Goal: Task Accomplishment & Management: Complete application form

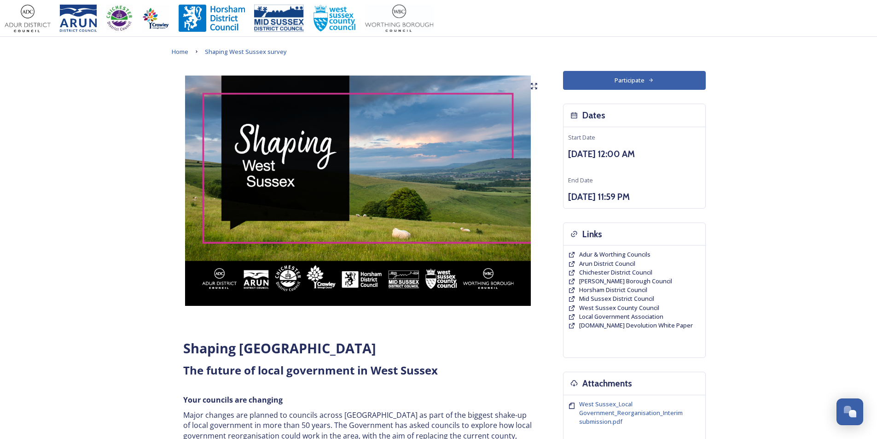
click at [631, 81] on button "Participate" at bounding box center [634, 80] width 143 height 19
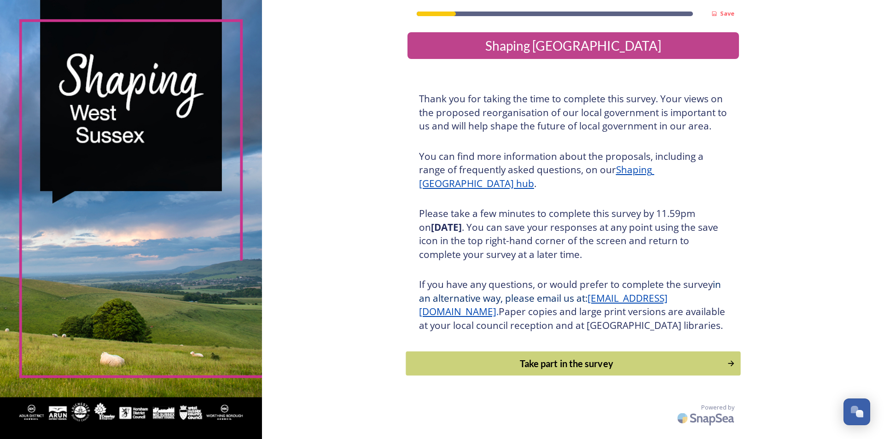
click at [583, 370] on div "Take part in the survey" at bounding box center [566, 363] width 311 height 14
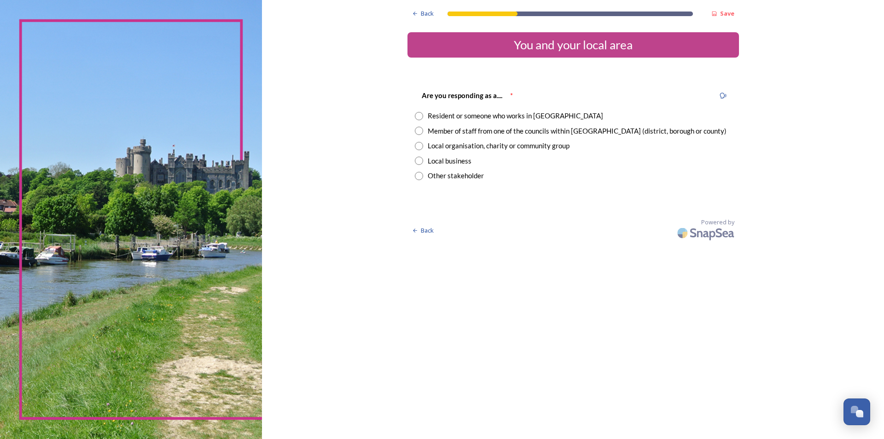
click at [419, 146] on input "radio" at bounding box center [419, 146] width 8 height 8
radio input "true"
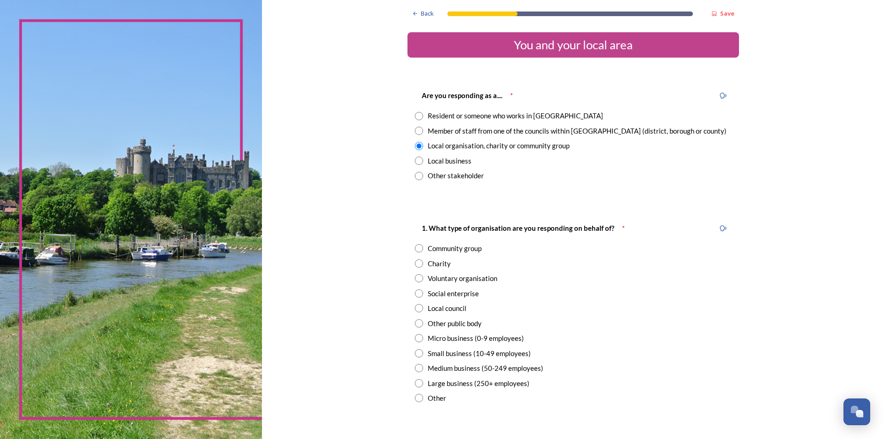
click at [415, 309] on input "radio" at bounding box center [419, 308] width 8 height 8
radio input "true"
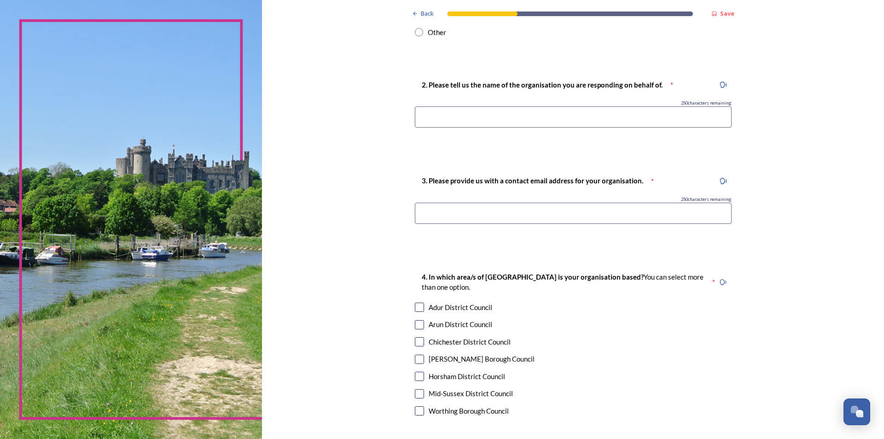
scroll to position [368, 0]
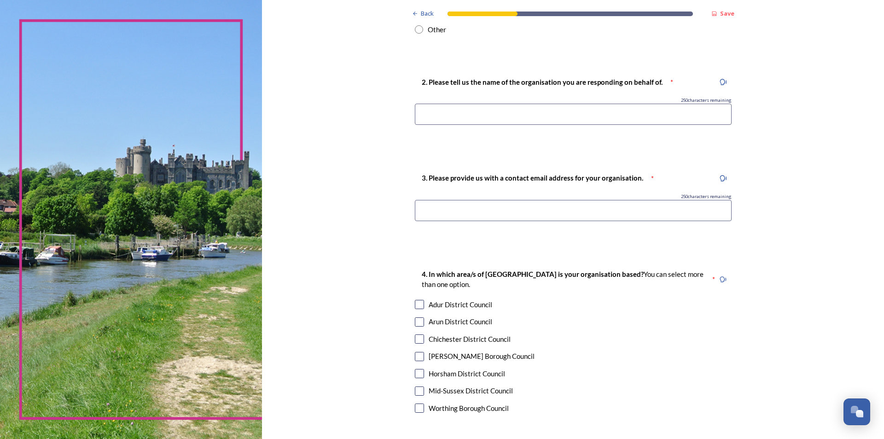
click at [460, 115] on input at bounding box center [573, 114] width 317 height 21
click at [491, 120] on input at bounding box center [573, 114] width 317 height 21
paste input "Slaugham Parish Council"
type input "Slaugham Parish Council"
click at [573, 216] on input at bounding box center [573, 210] width 317 height 21
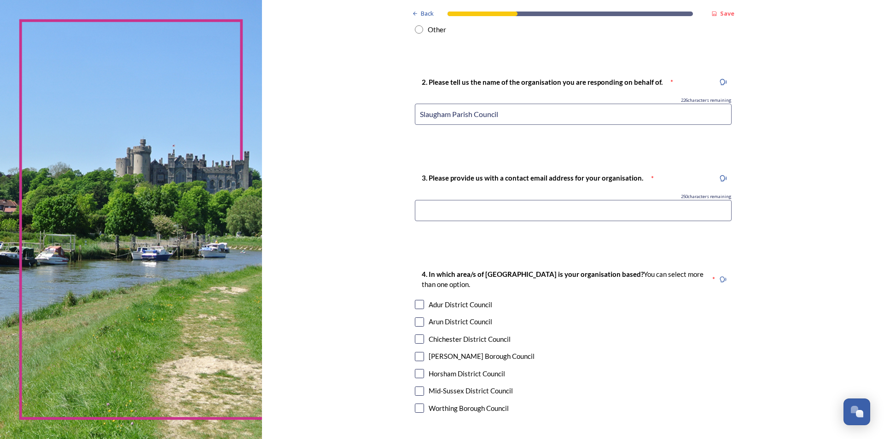
click at [501, 210] on input at bounding box center [573, 210] width 317 height 21
paste input "[EMAIL_ADDRESS][DOMAIN_NAME]"
type input "[EMAIL_ADDRESS][DOMAIN_NAME]"
click at [648, 347] on div "4. In which area/s of [GEOGRAPHIC_DATA] is your organisation based? You can sel…" at bounding box center [574, 341] width 332 height 165
click at [417, 391] on input "checkbox" at bounding box center [419, 390] width 9 height 9
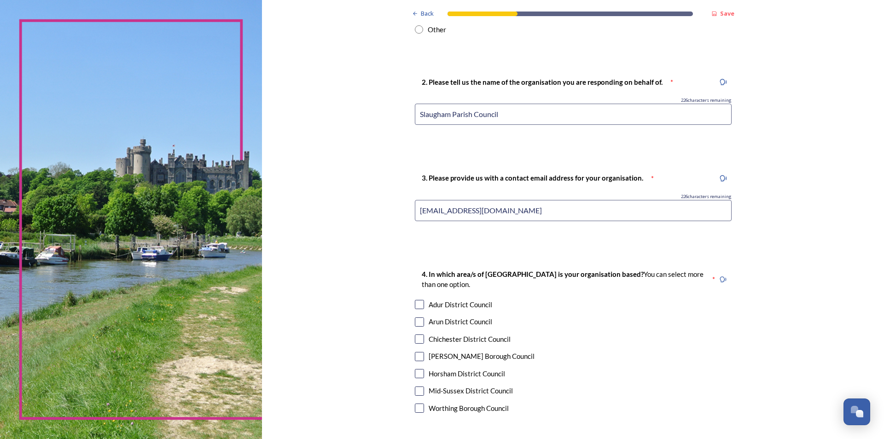
checkbox input "true"
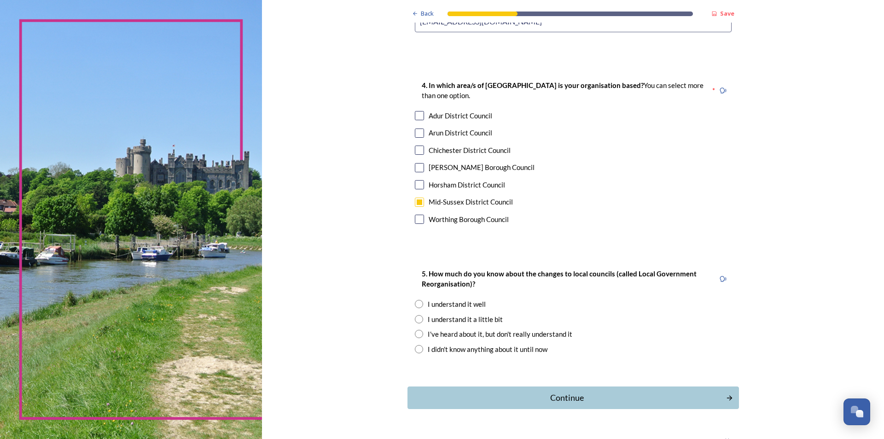
scroll to position [581, 0]
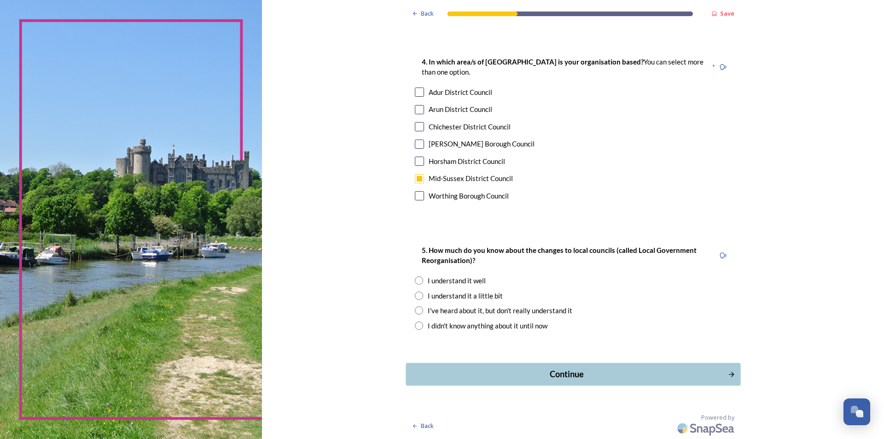
click at [573, 374] on div "Continue" at bounding box center [567, 374] width 312 height 12
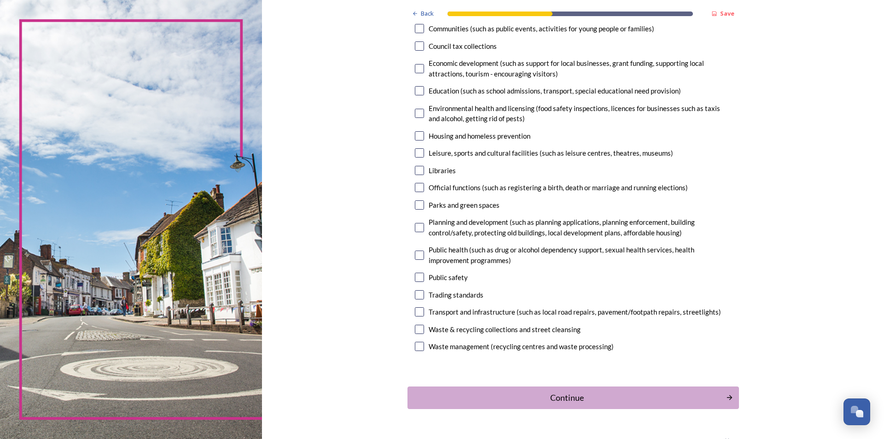
scroll to position [170, 0]
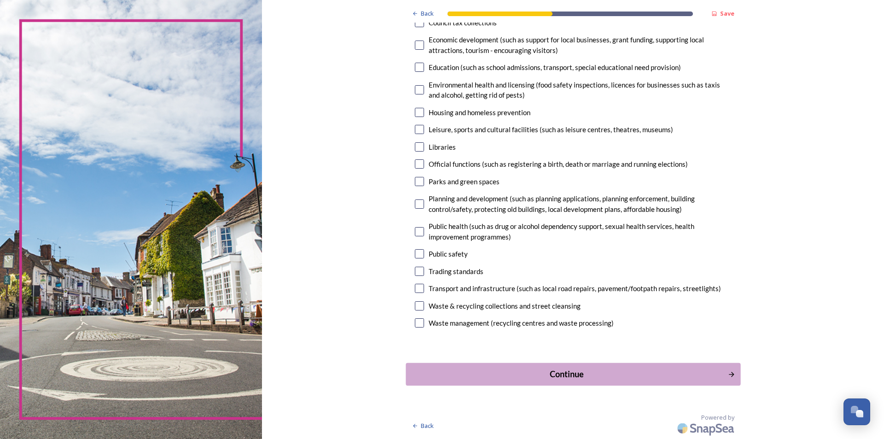
click at [579, 377] on div "Continue" at bounding box center [567, 373] width 312 height 12
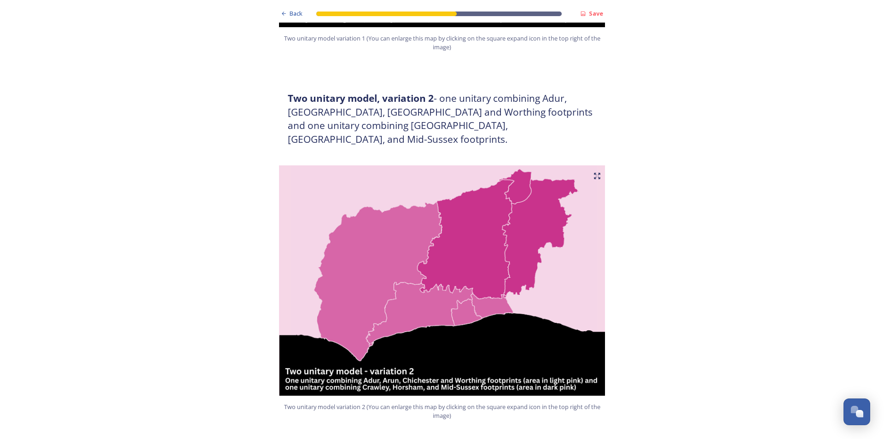
scroll to position [1151, 0]
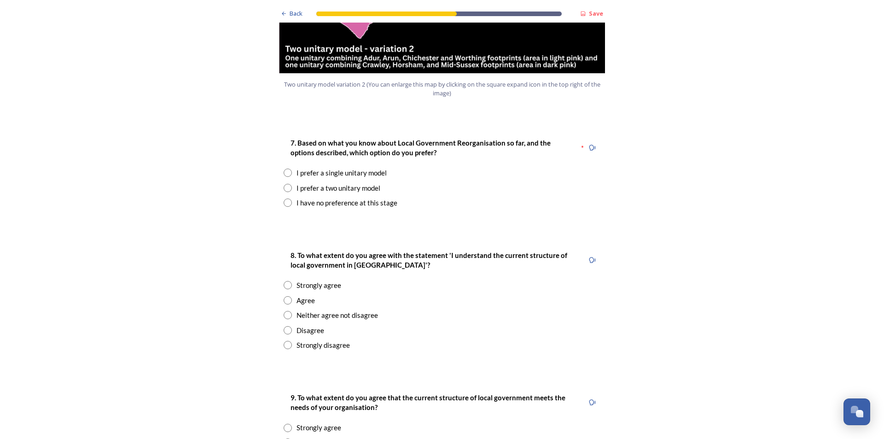
click at [284, 184] on input "radio" at bounding box center [288, 188] width 8 height 8
radio input "true"
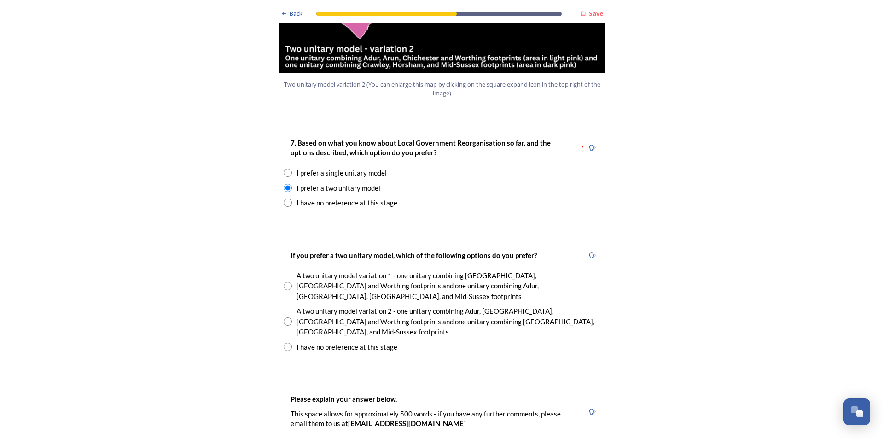
paste textarea "While the Council acknowledges the strategic and financial efficiencies associa…"
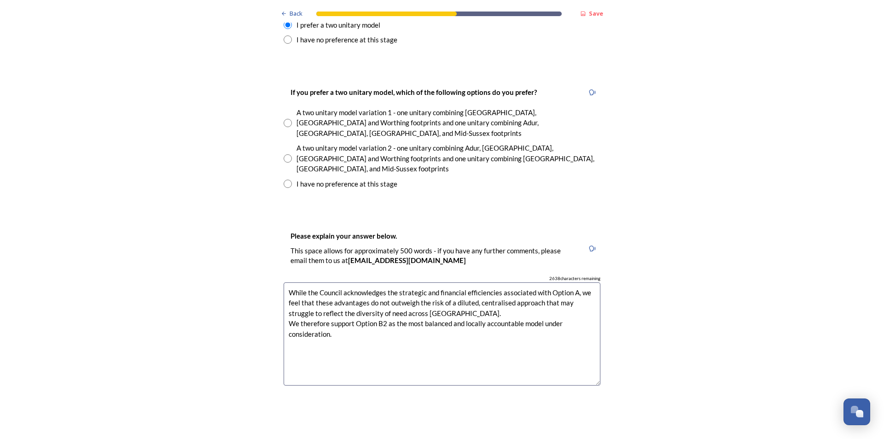
scroll to position [1268, 0]
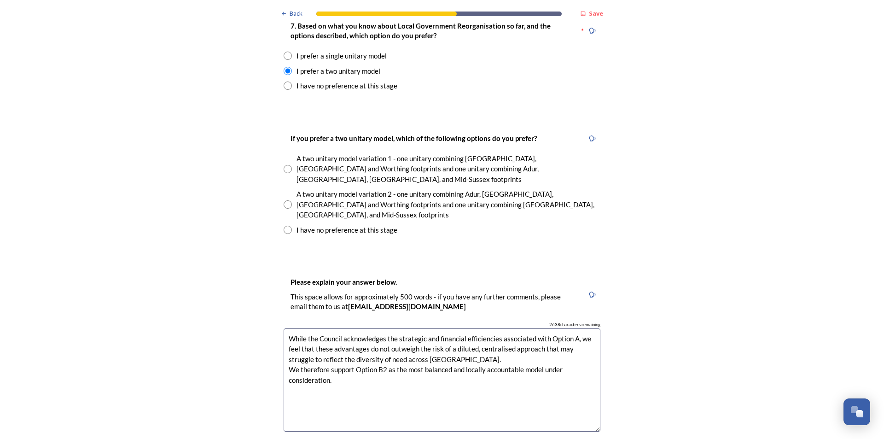
type textarea "While the Council acknowledges the strategic and financial efficiencies associa…"
click at [287, 200] on input "radio" at bounding box center [288, 204] width 8 height 8
radio input "true"
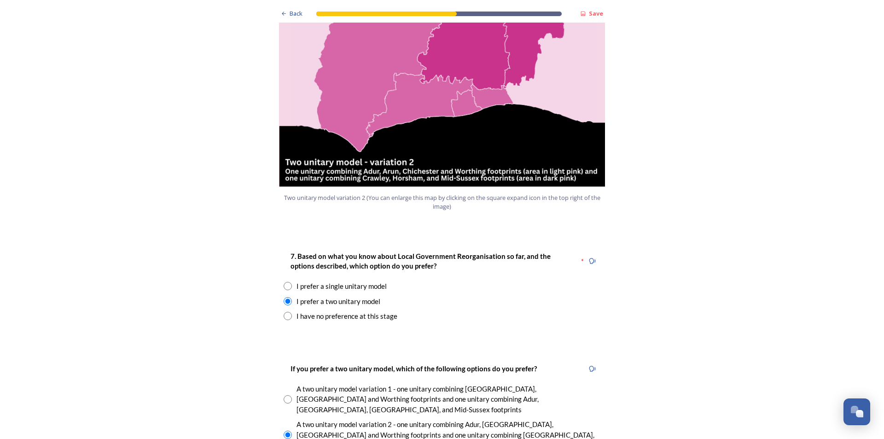
scroll to position [1314, 0]
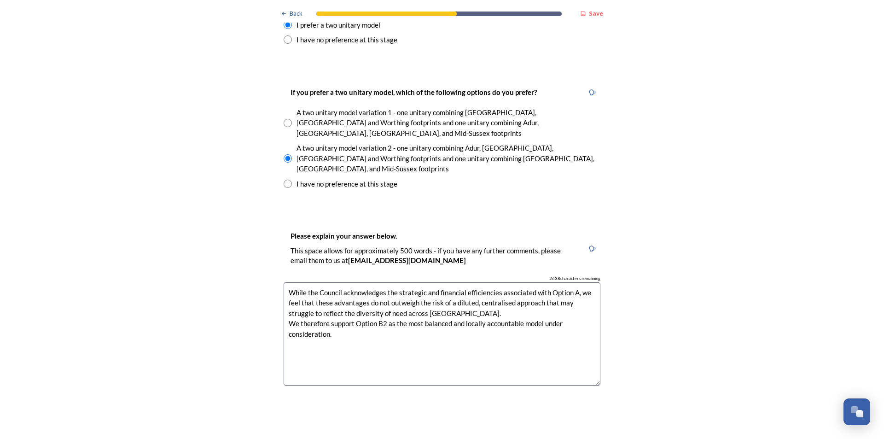
click at [284, 282] on textarea "While the Council acknowledges the strategic and financial efficiencies associa…" at bounding box center [442, 334] width 317 height 104
paste textarea "Loremipsu dol sitametcons adipiscing elitsed doei te inc 94ut Labo 7197, etd ma…"
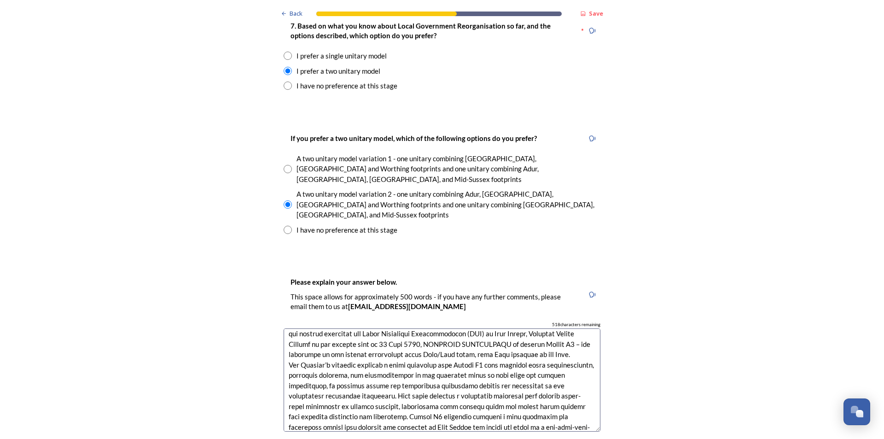
scroll to position [0, 0]
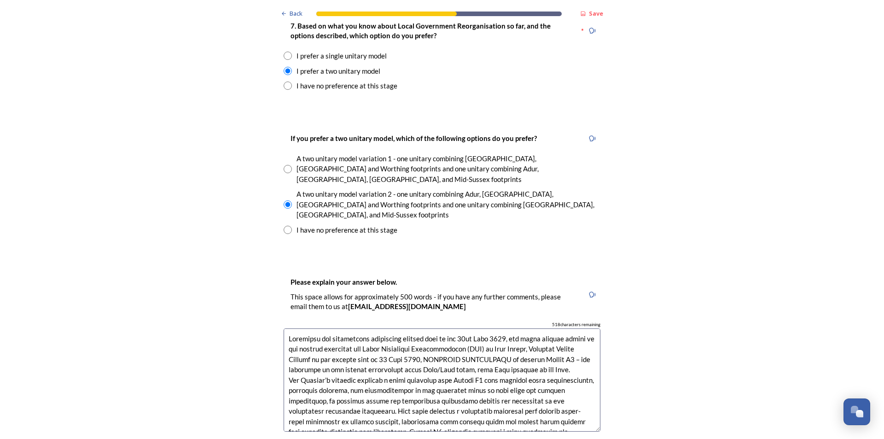
click at [583, 328] on textarea at bounding box center [442, 380] width 317 height 104
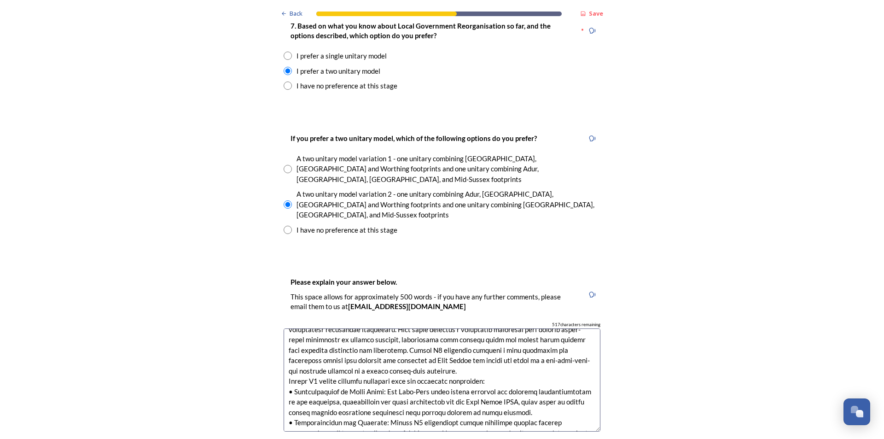
scroll to position [46, 0]
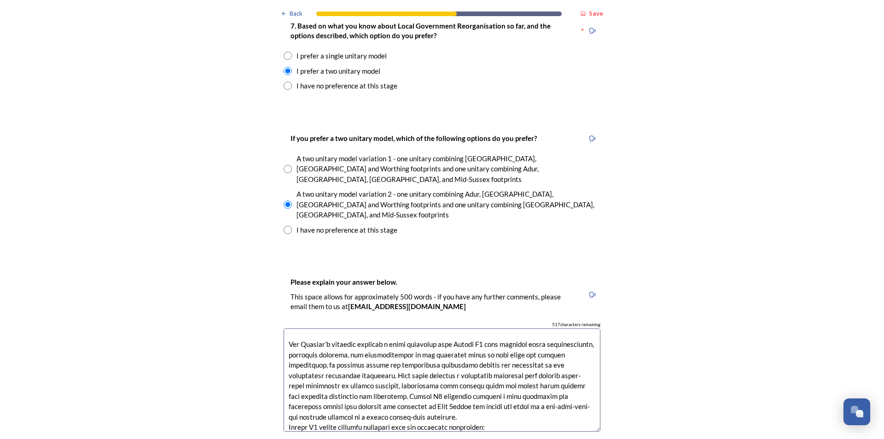
click at [460, 368] on textarea at bounding box center [442, 380] width 317 height 104
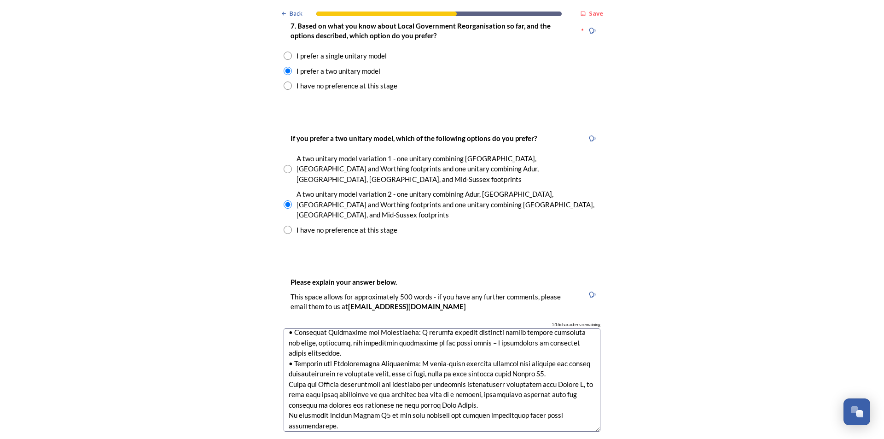
scroll to position [238, 0]
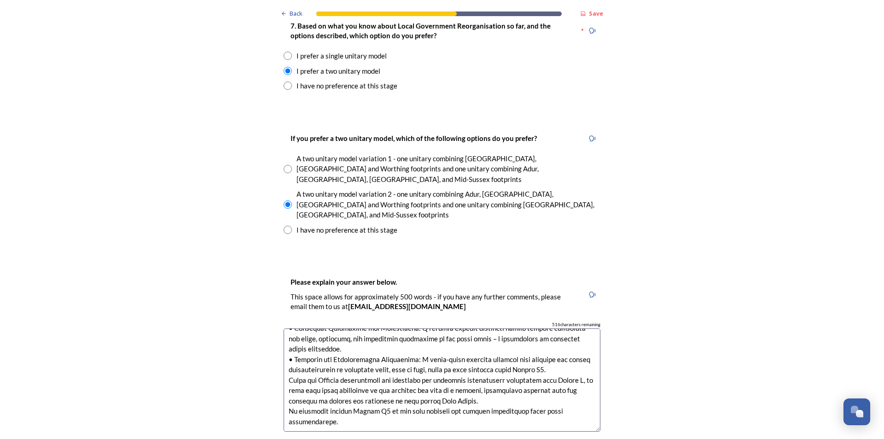
click at [285, 328] on textarea at bounding box center [442, 380] width 317 height 104
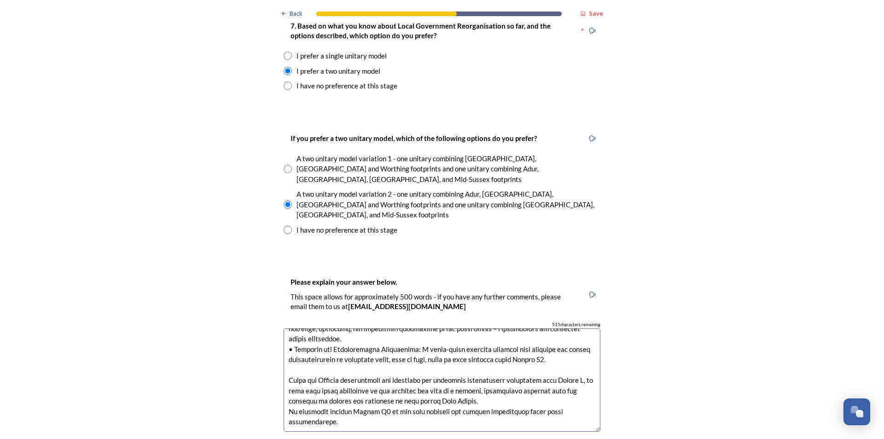
scroll to position [249, 0]
type textarea "Loremipsu dol sitametcons adipiscing elitsed doei te inc 97ut Labo 7550, etd ma…"
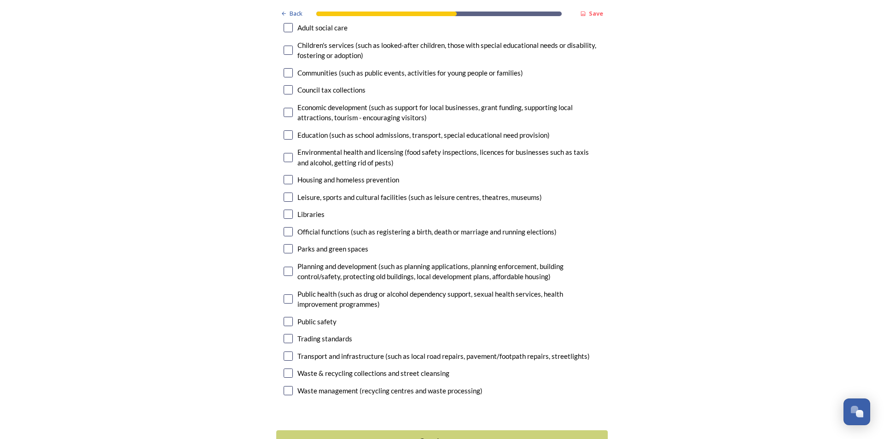
scroll to position [2697, 0]
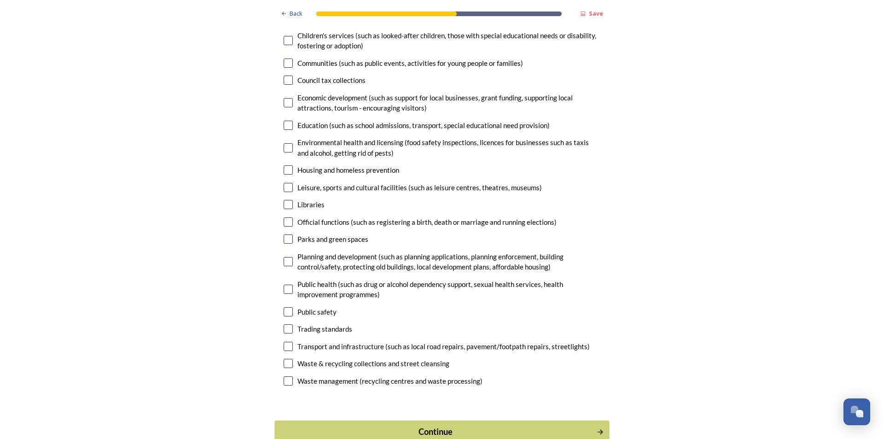
click at [461, 425] on div "Continue" at bounding box center [436, 431] width 312 height 12
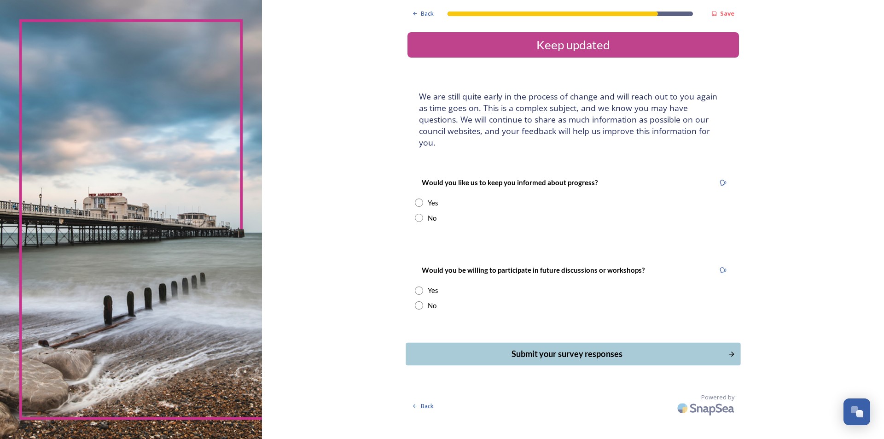
click at [518, 348] on div "Submit your survey responses" at bounding box center [567, 354] width 312 height 12
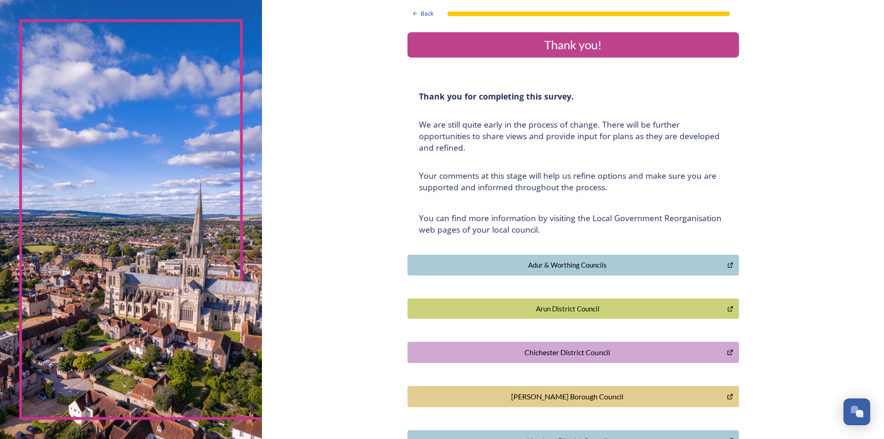
click at [351, 110] on div "Back Thank you! Thank you for completing this survey. ﻿We are still quite early…" at bounding box center [573, 296] width 622 height 593
